Goal: Information Seeking & Learning: Learn about a topic

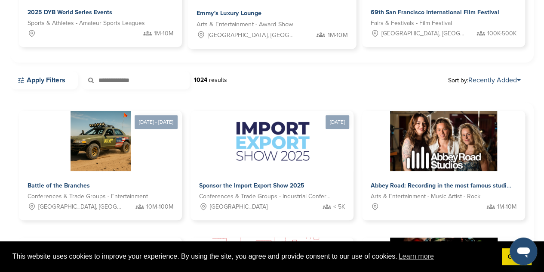
scroll to position [185, 0]
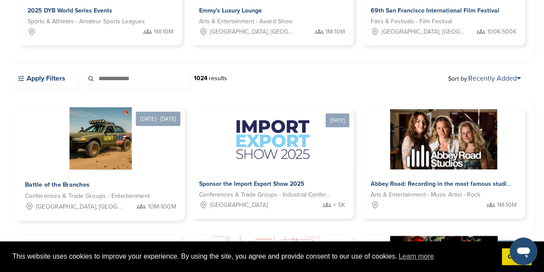
click at [138, 172] on div "Battle of the Branches Conferences & Trade Groups - Entertainment Las Vegas, NV…" at bounding box center [100, 195] width 169 height 51
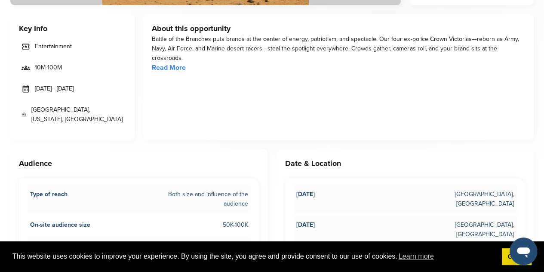
scroll to position [234, 0]
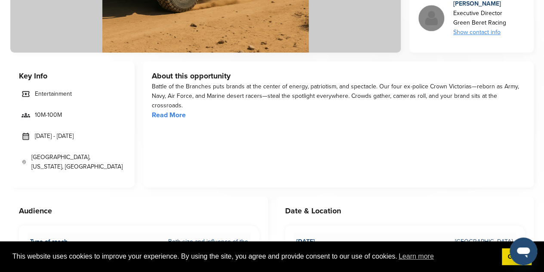
click at [184, 111] on link "Read More" at bounding box center [169, 115] width 34 height 9
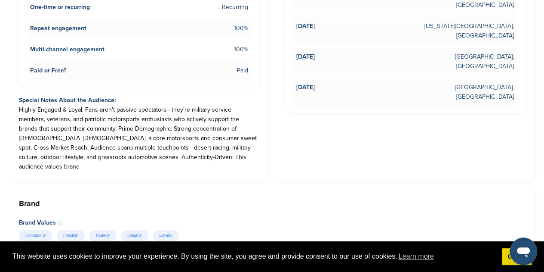
scroll to position [540, 0]
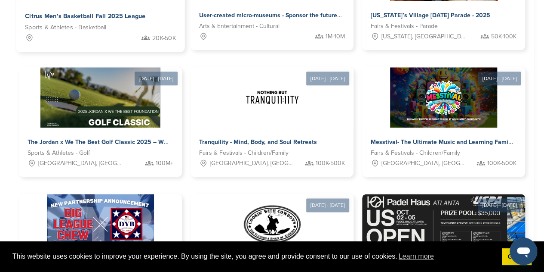
scroll to position [481, 0]
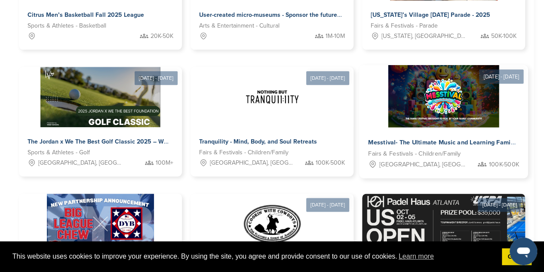
click at [398, 106] on img at bounding box center [444, 96] width 111 height 62
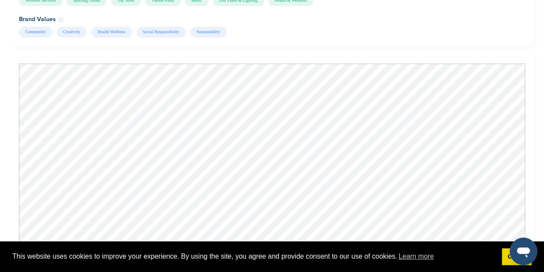
scroll to position [725, 0]
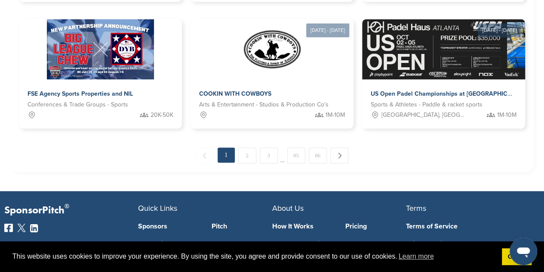
scroll to position [658, 0]
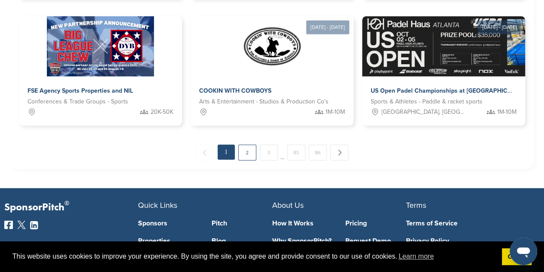
click at [243, 152] on link "2" at bounding box center [247, 152] width 18 height 16
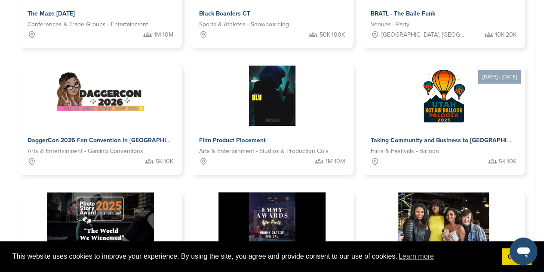
scroll to position [356, 0]
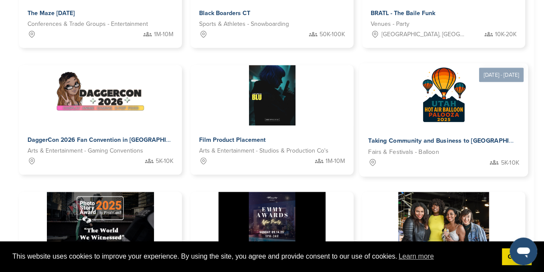
click at [451, 109] on img at bounding box center [444, 94] width 62 height 62
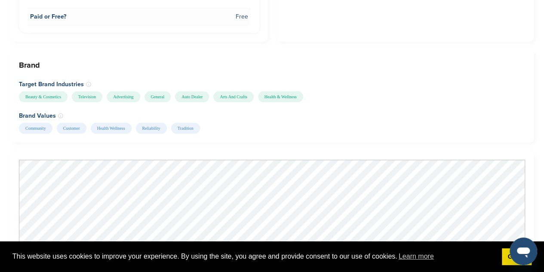
scroll to position [1039, 0]
